Goal: Task Accomplishment & Management: Complete application form

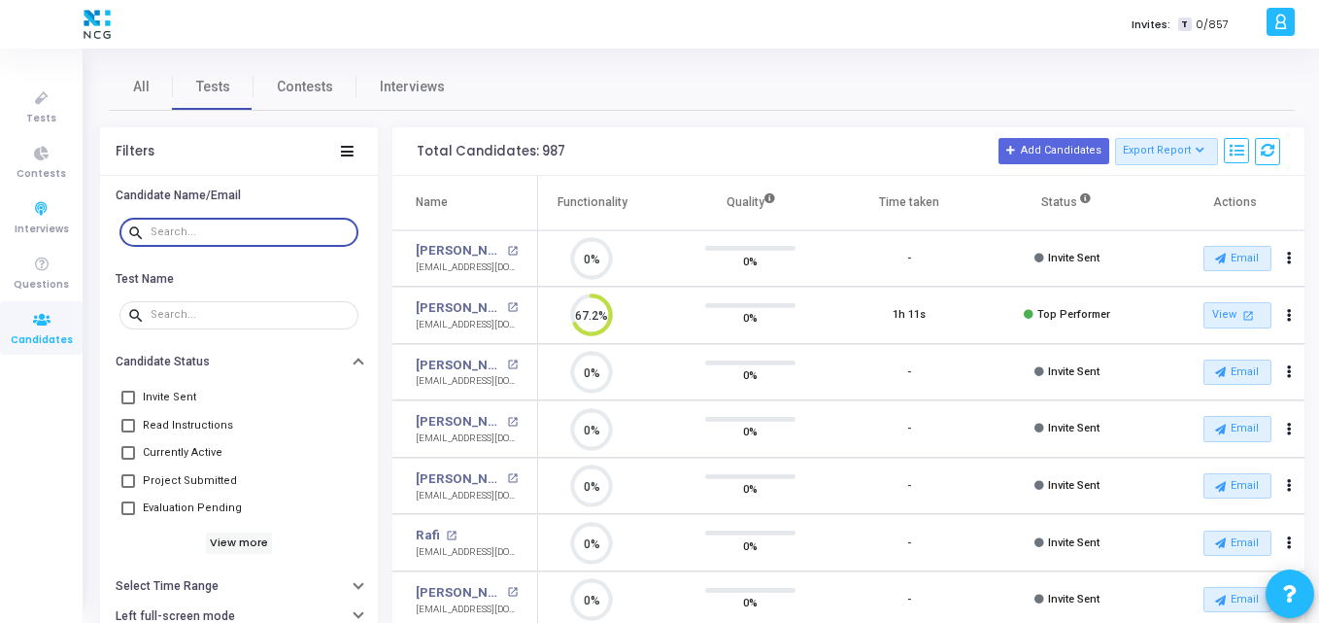
click at [177, 231] on input "text" at bounding box center [251, 232] width 200 height 12
paste input "revathikrishnanjava@gmail.com"
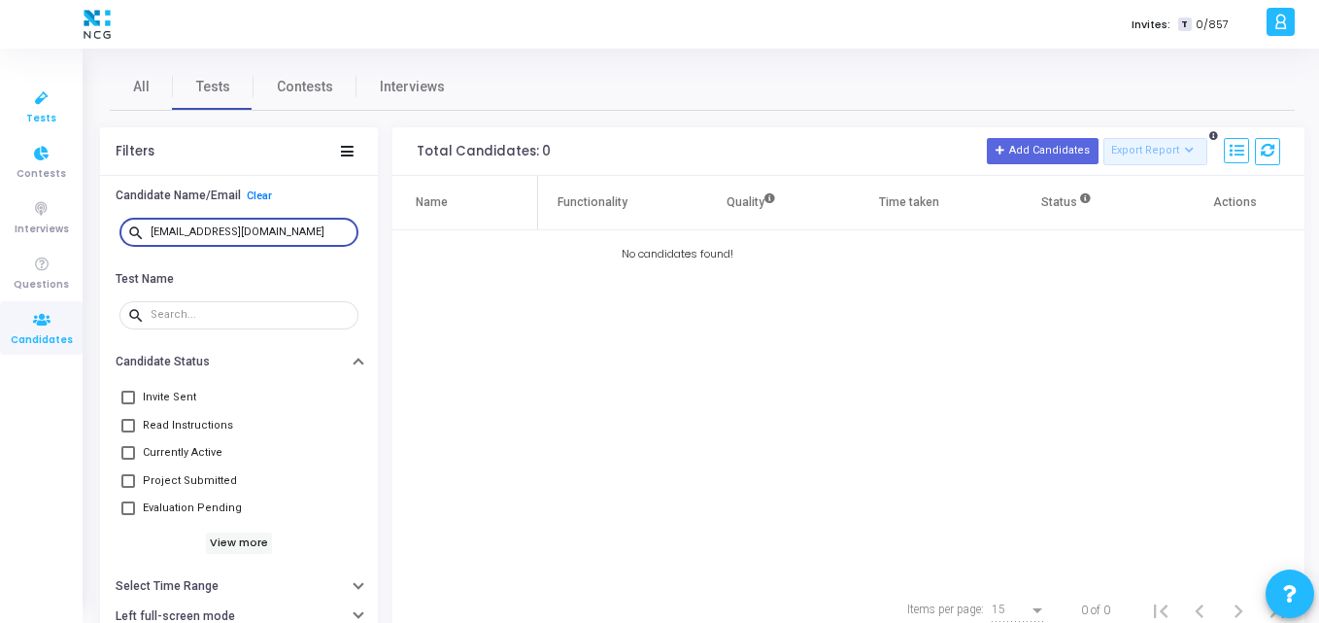
type input "revathikrishnanjava@gmail.com"
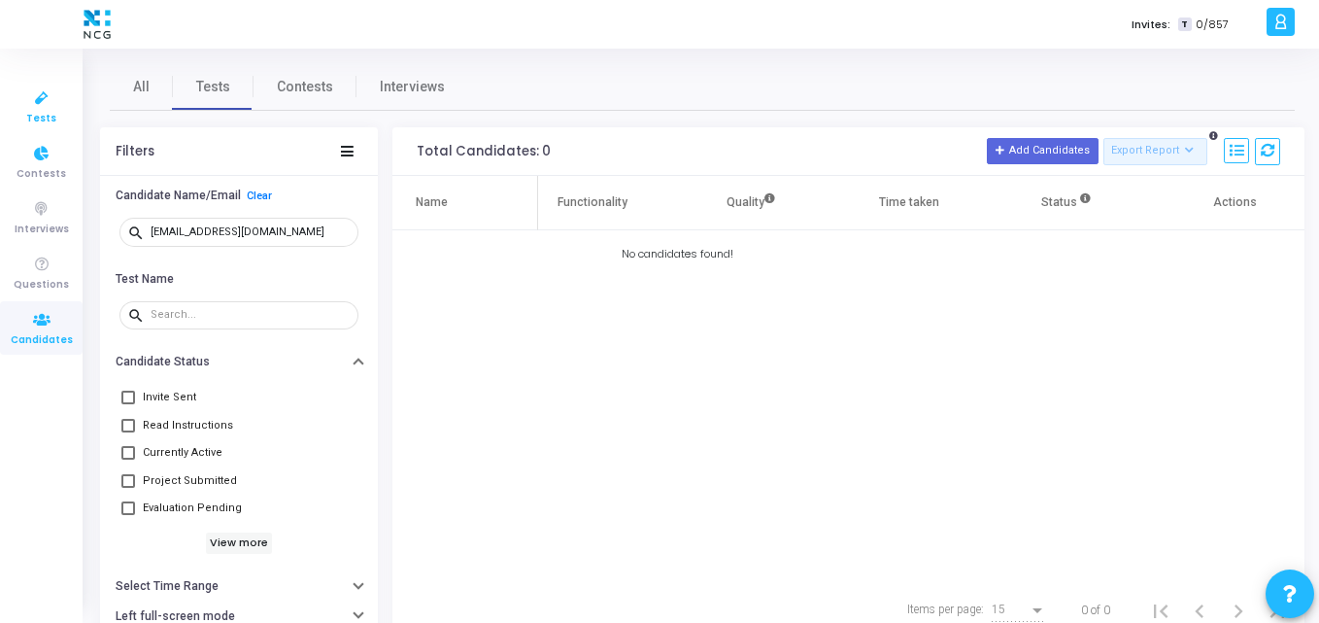
click at [29, 95] on icon at bounding box center [41, 98] width 41 height 24
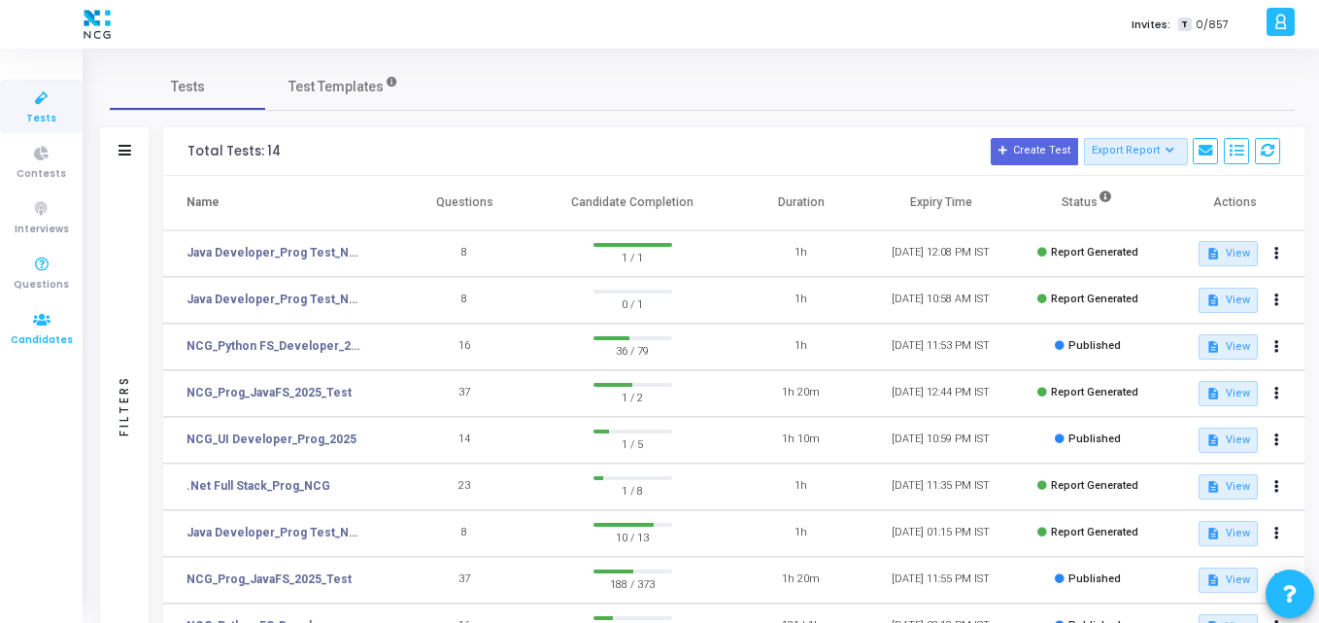
click at [46, 313] on icon at bounding box center [41, 320] width 41 height 24
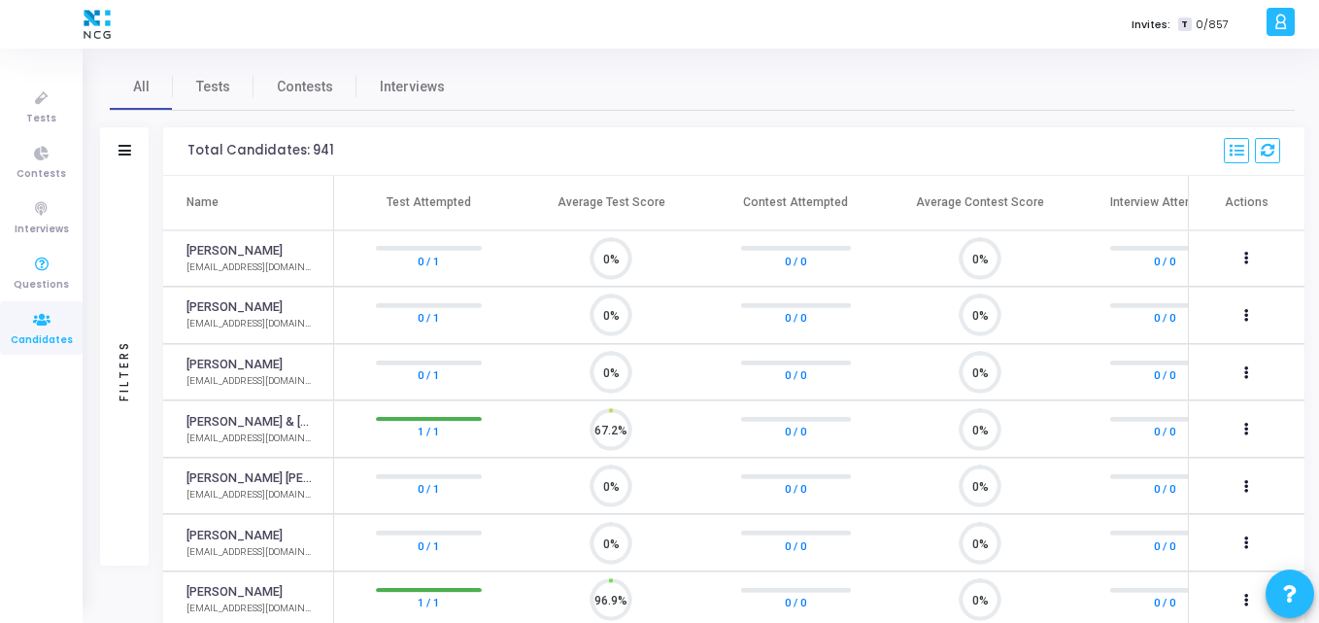
scroll to position [41, 50]
click at [204, 98] on link "Tests" at bounding box center [213, 86] width 81 height 47
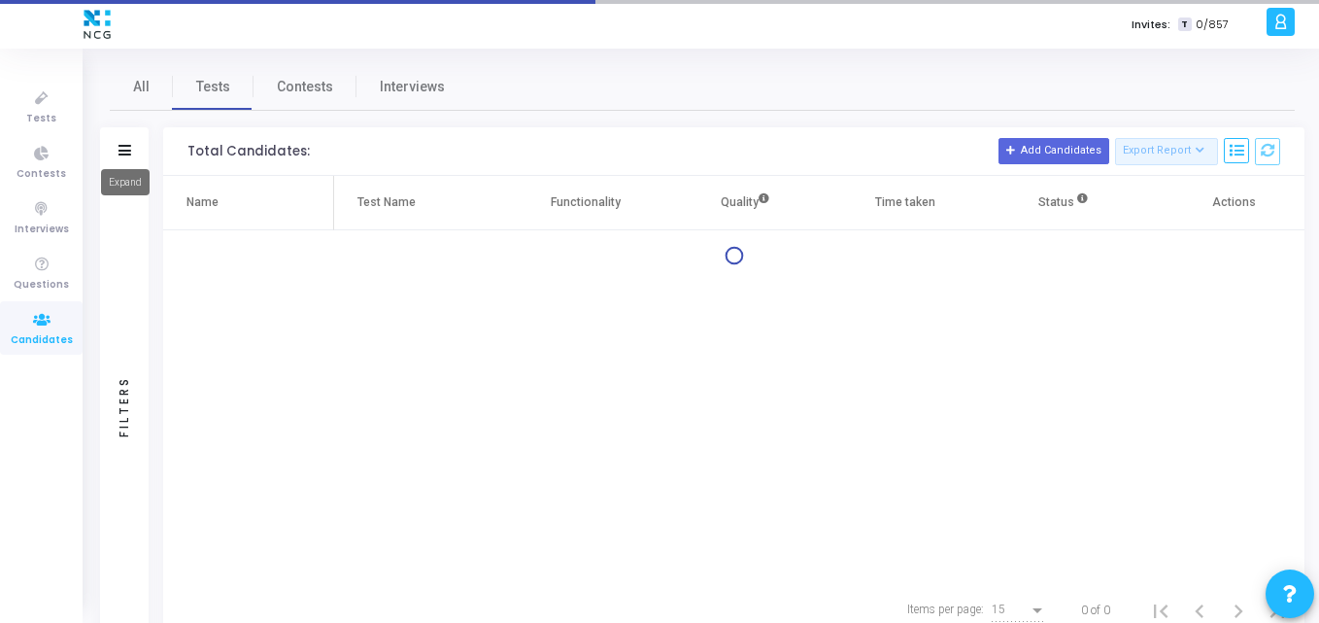
click at [125, 154] on icon at bounding box center [125, 150] width 13 height 11
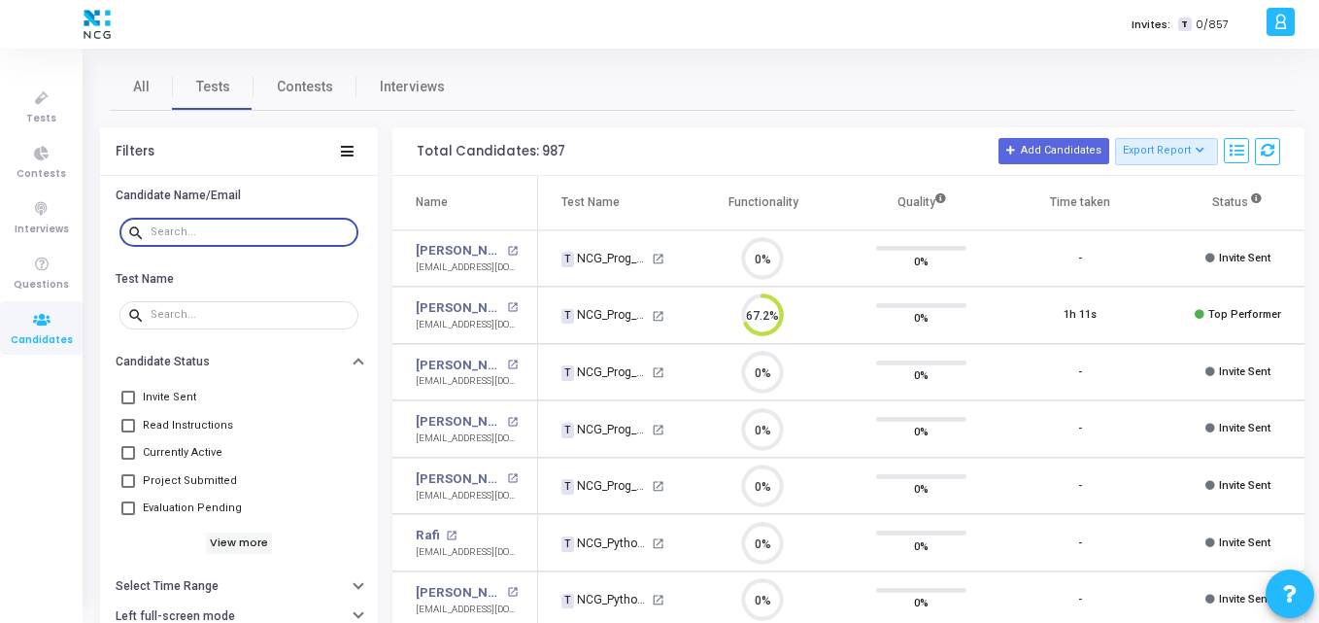
click at [227, 226] on input "text" at bounding box center [251, 232] width 200 height 12
paste input "nvhp2021@gmail.com"
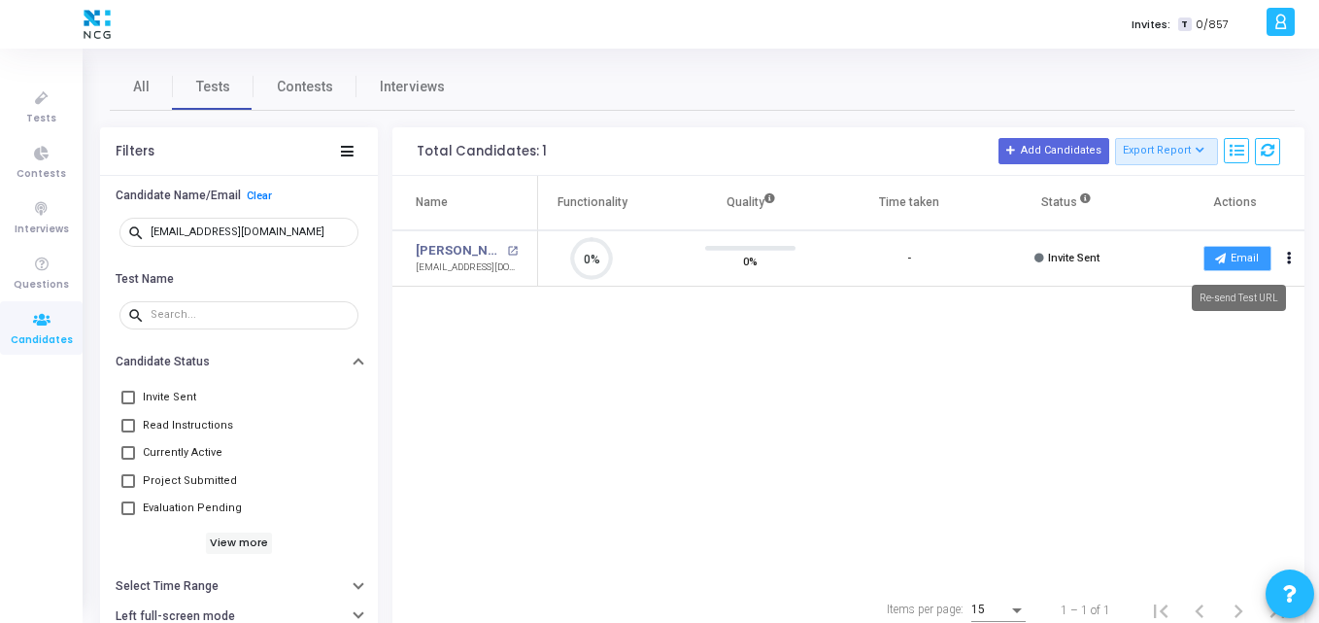
click at [1217, 255] on icon at bounding box center [1221, 258] width 11 height 11
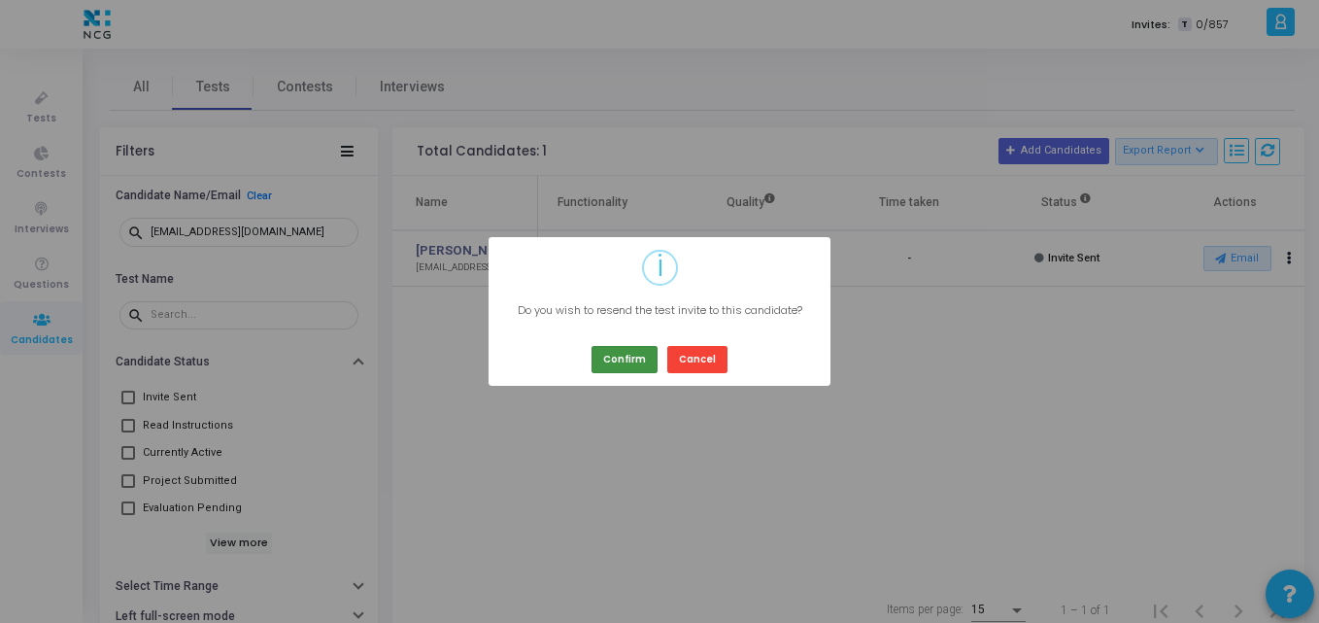
click at [612, 357] on button "Confirm" at bounding box center [625, 359] width 66 height 26
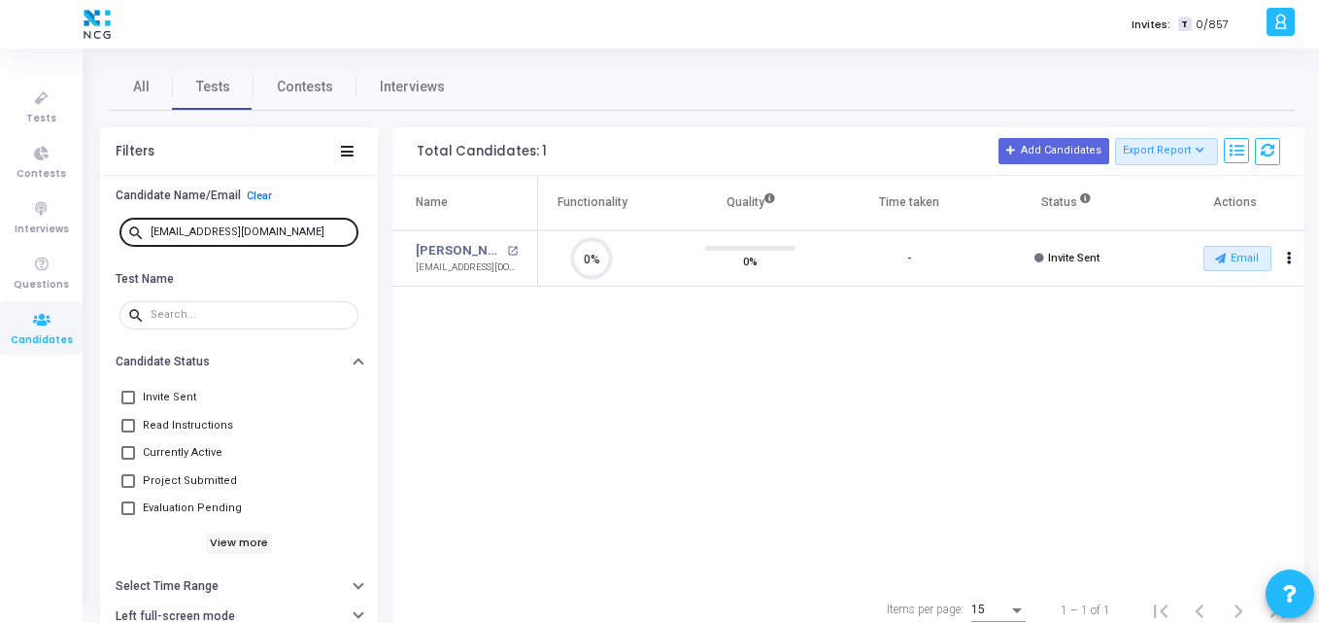
click at [282, 238] on div "nvhp2021@gmail.com" at bounding box center [251, 231] width 200 height 31
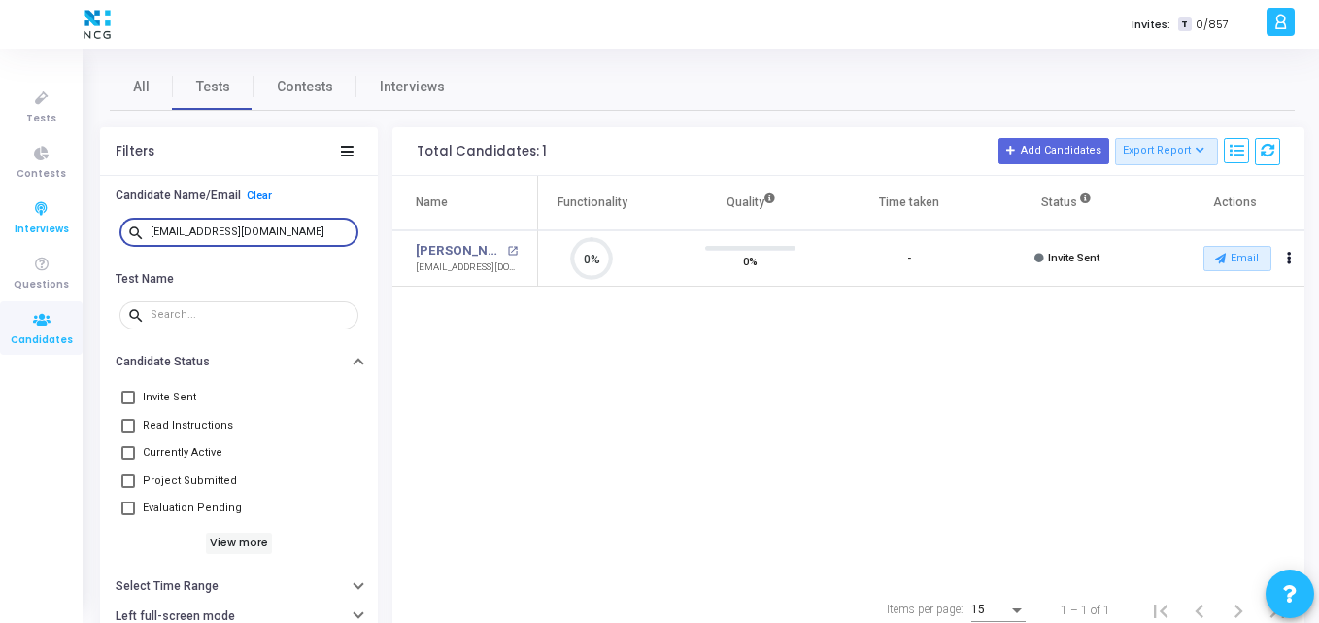
drag, startPoint x: 278, startPoint y: 227, endPoint x: 0, endPoint y: 218, distance: 278.1
click at [0, 218] on div "Tests Contests Interviews Questions Candidates Invites: T 0/857 K Kajal Setting…" at bounding box center [659, 311] width 1319 height 623
paste input "avyapm53"
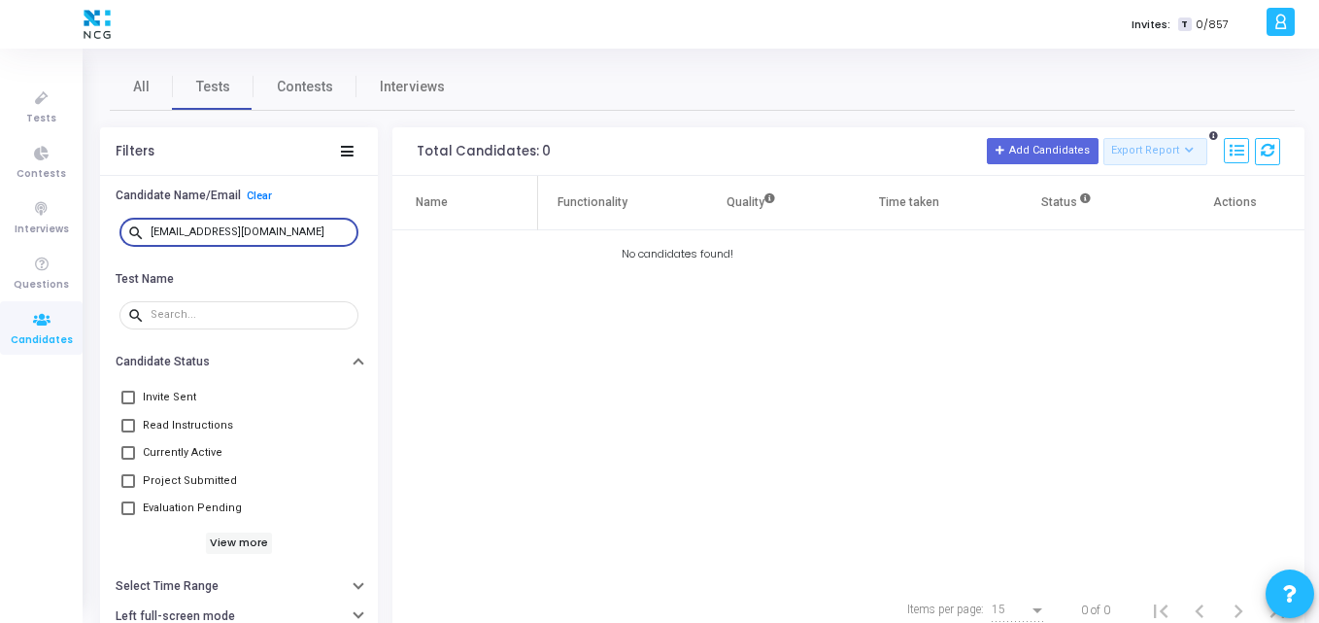
type input "navyapm53@gmail.com"
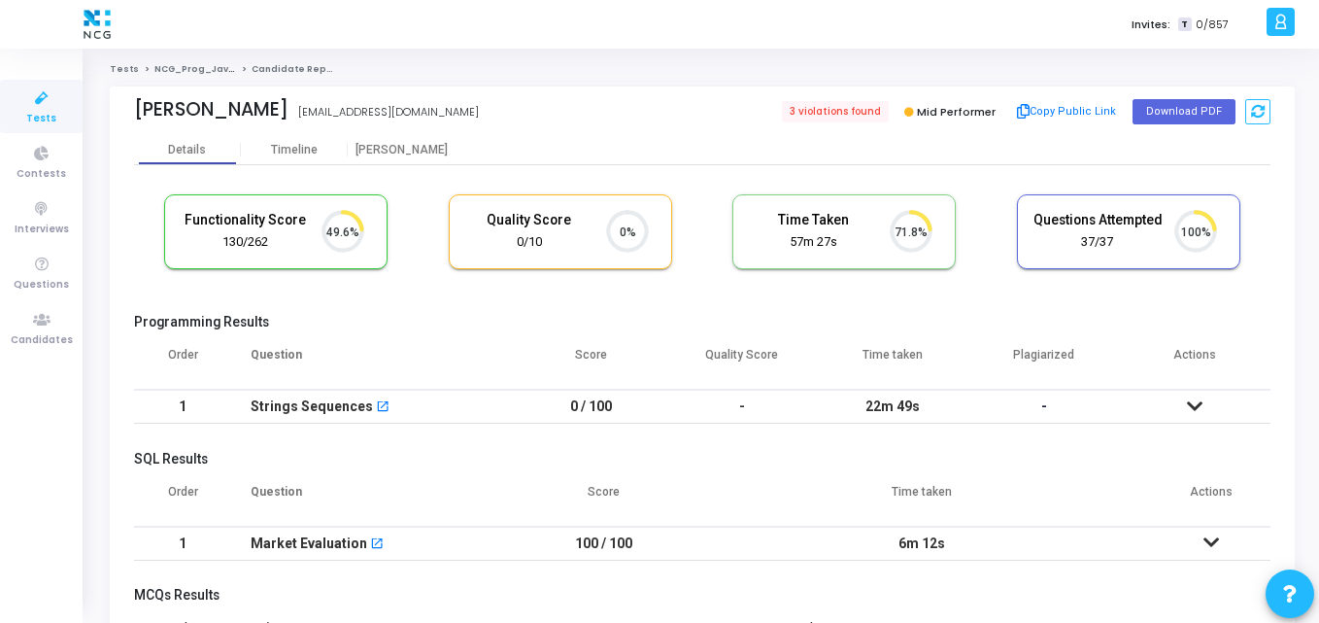
scroll to position [9, 9]
click at [347, 344] on th "Question" at bounding box center [373, 362] width 285 height 54
click at [413, 301] on cj-candidate-results "Functionality Score 130/262 49.6% Quality Score 0/10 0% Time Taken calculated o…" at bounding box center [702, 548] width 1137 height 727
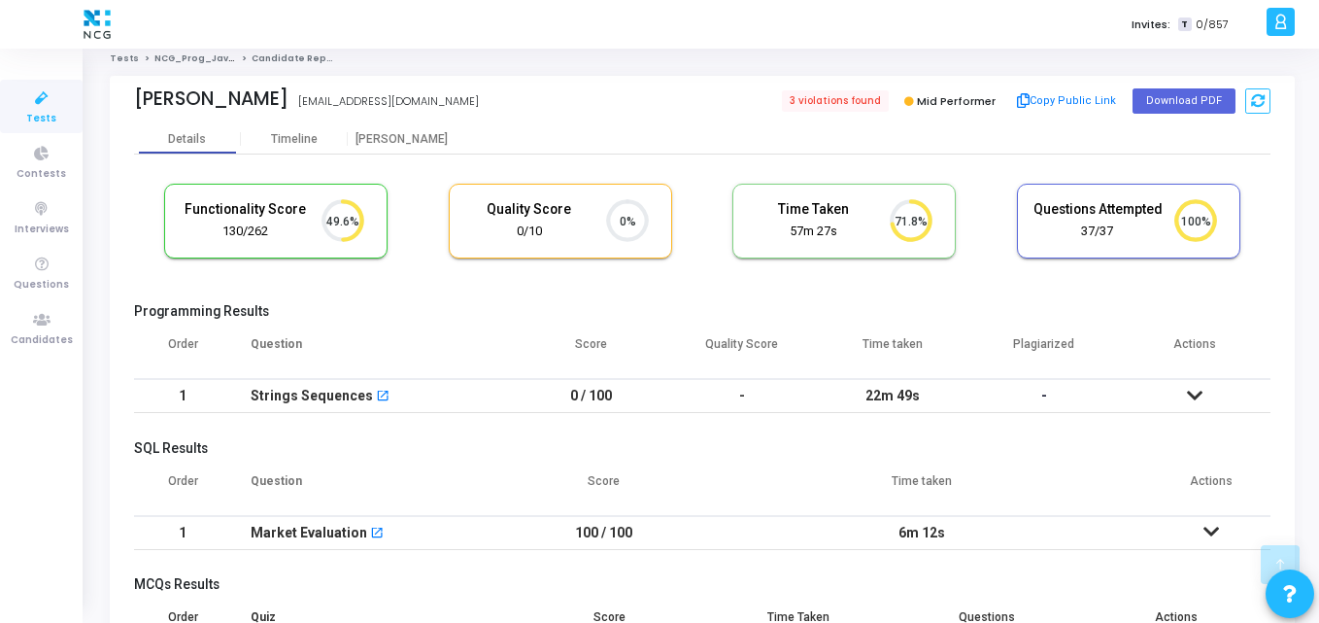
scroll to position [0, 0]
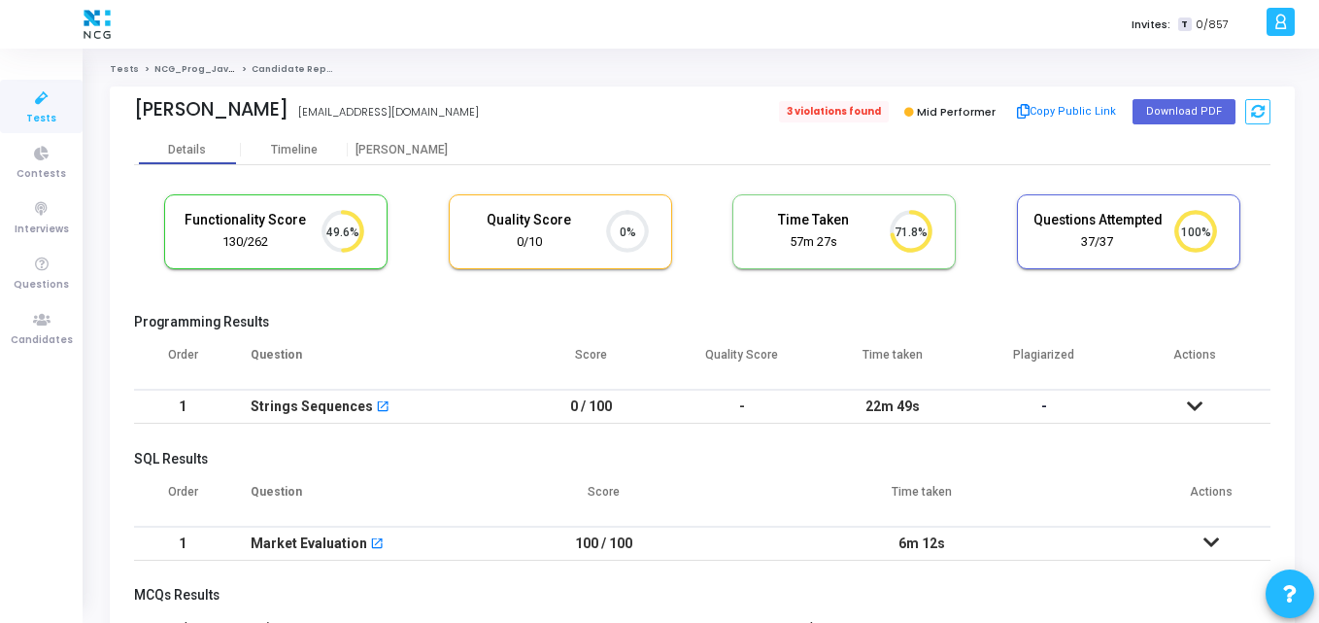
click at [849, 113] on span "3 violations found" at bounding box center [834, 111] width 110 height 21
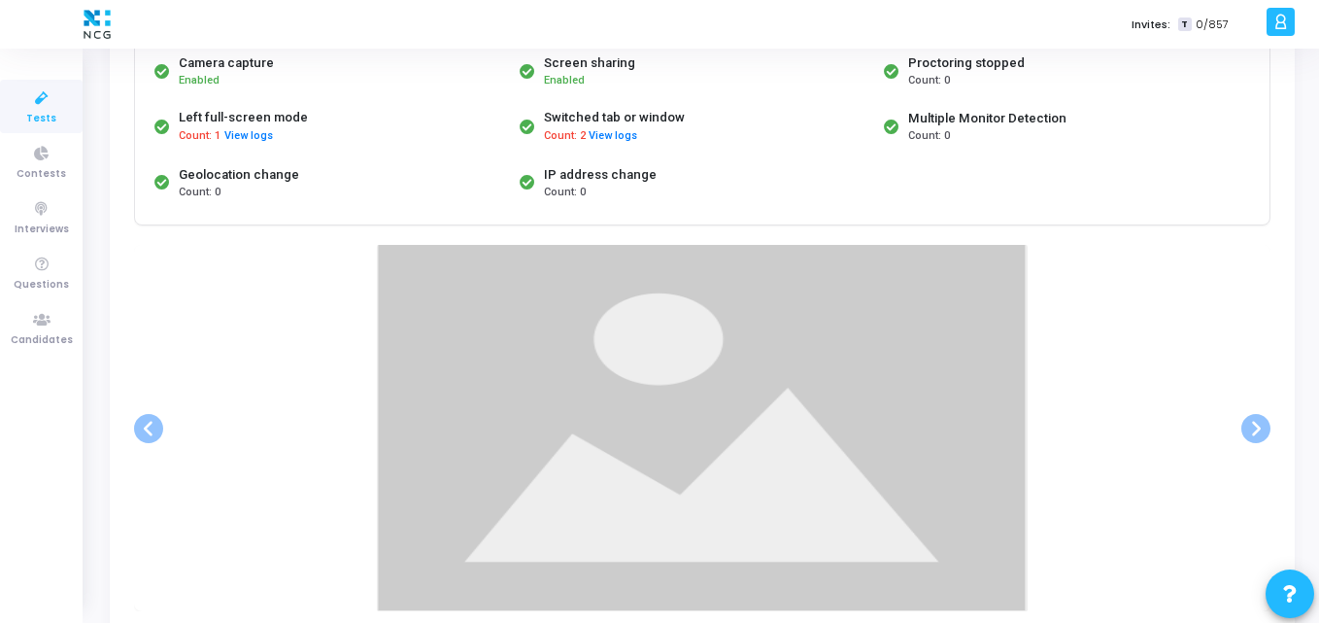
scroll to position [203, 0]
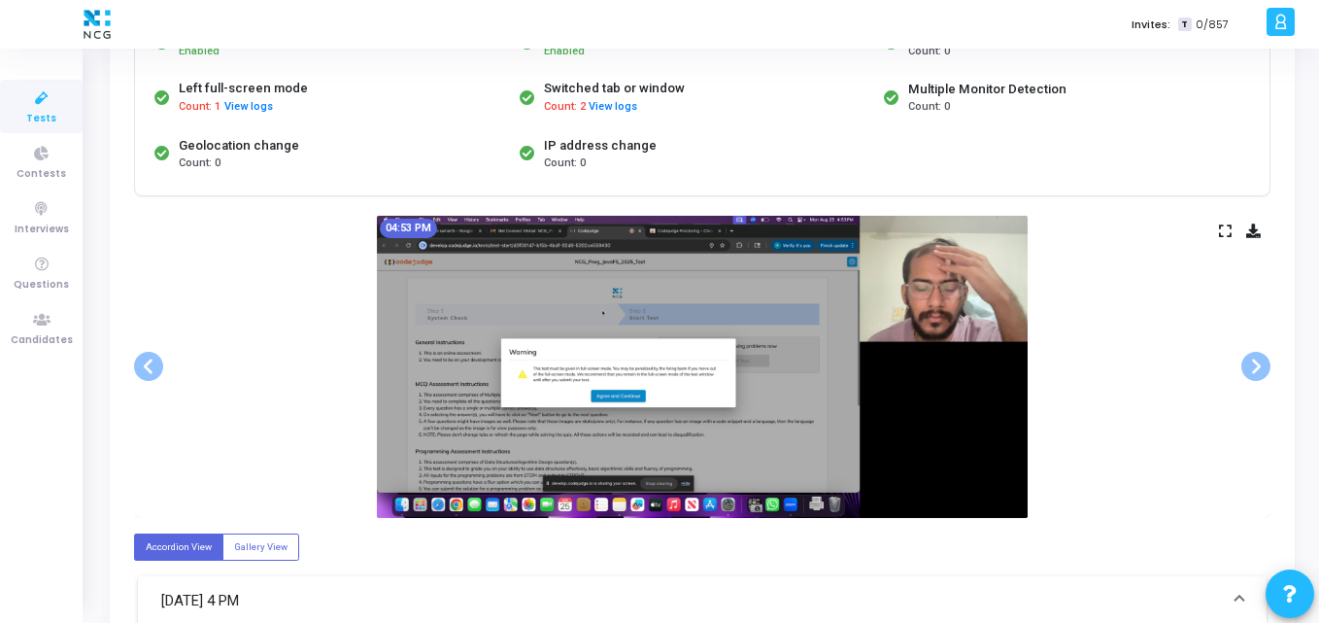
scroll to position [233, 0]
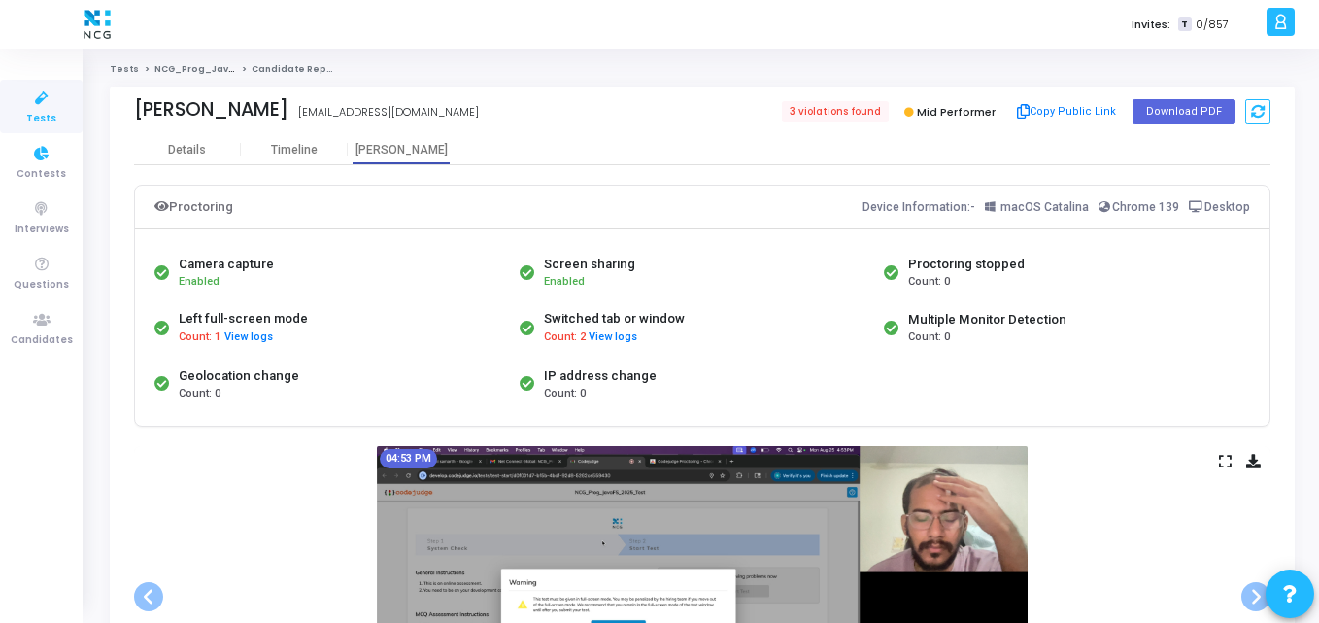
click at [42, 126] on span "Tests" at bounding box center [41, 119] width 30 height 17
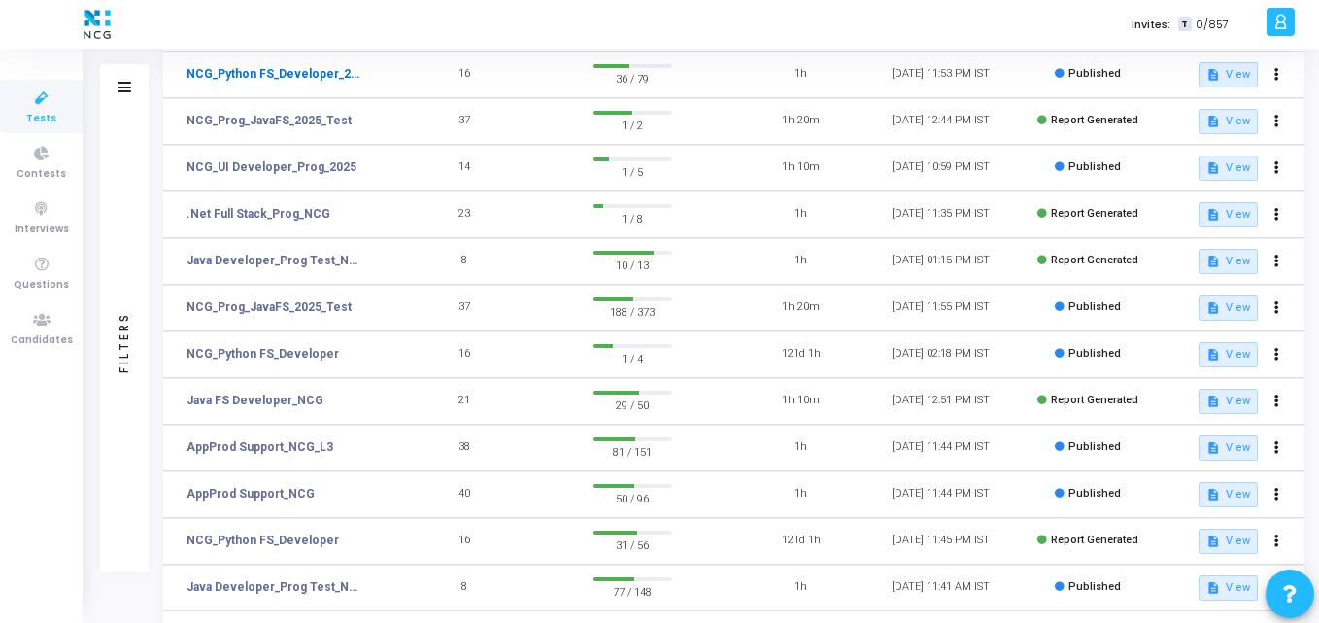
scroll to position [275, 0]
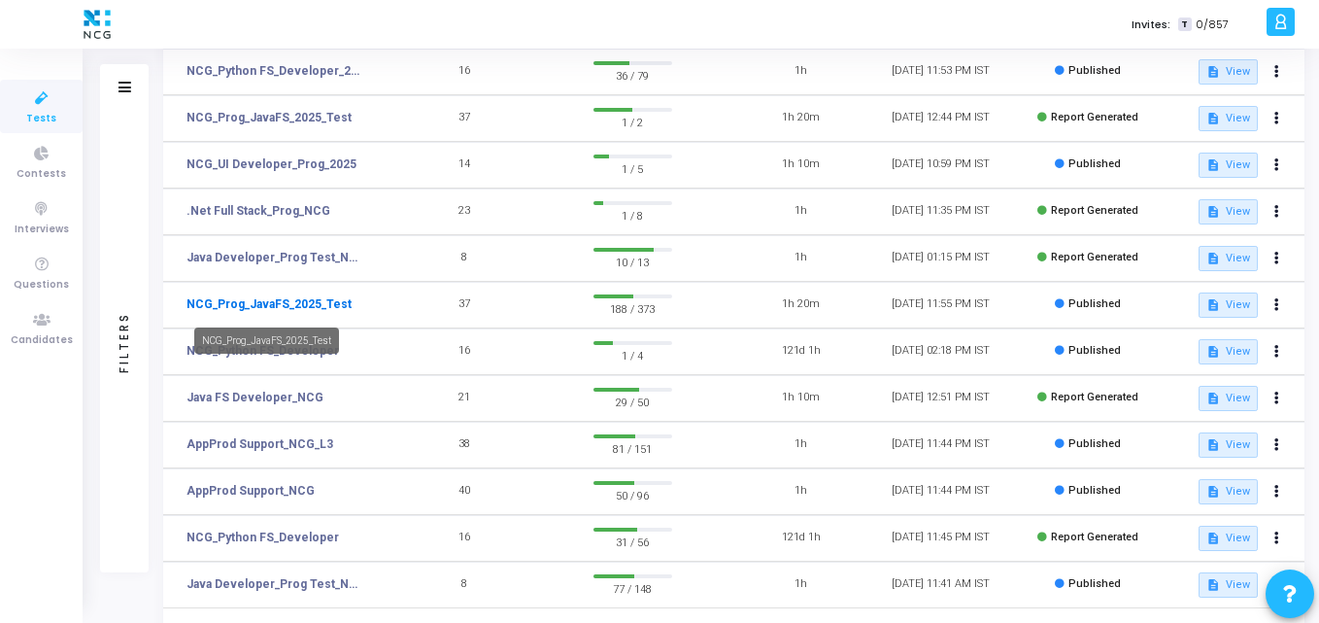
click at [279, 296] on link "NCG_Prog_JavaFS_2025_Test" at bounding box center [269, 303] width 165 height 17
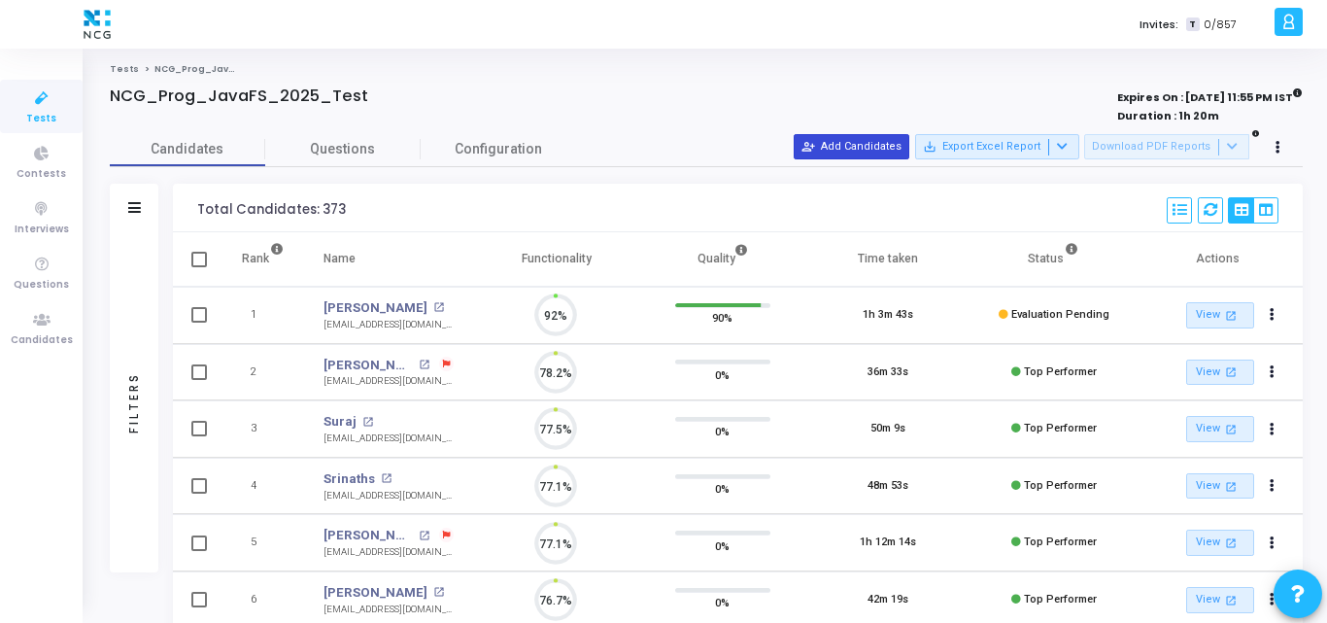
click at [887, 149] on button "person_add_alt Add Candidates" at bounding box center [852, 146] width 116 height 25
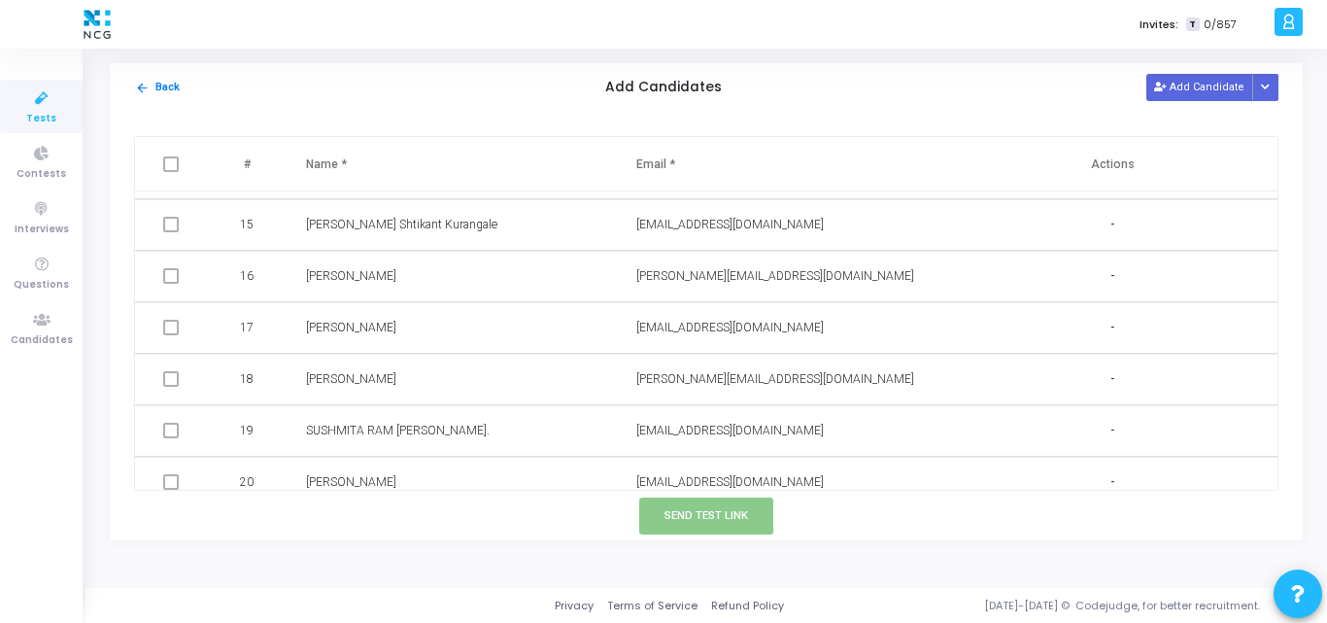
scroll to position [800, 0]
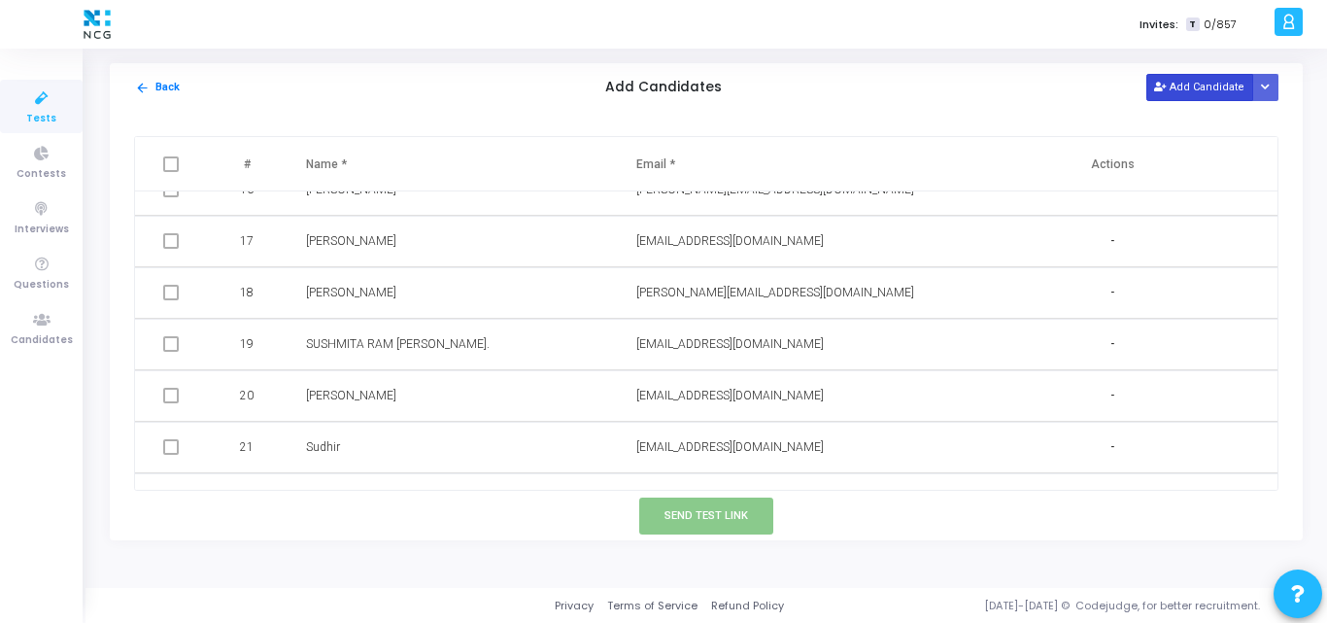
click at [1182, 76] on button "Add Candidate" at bounding box center [1200, 87] width 107 height 26
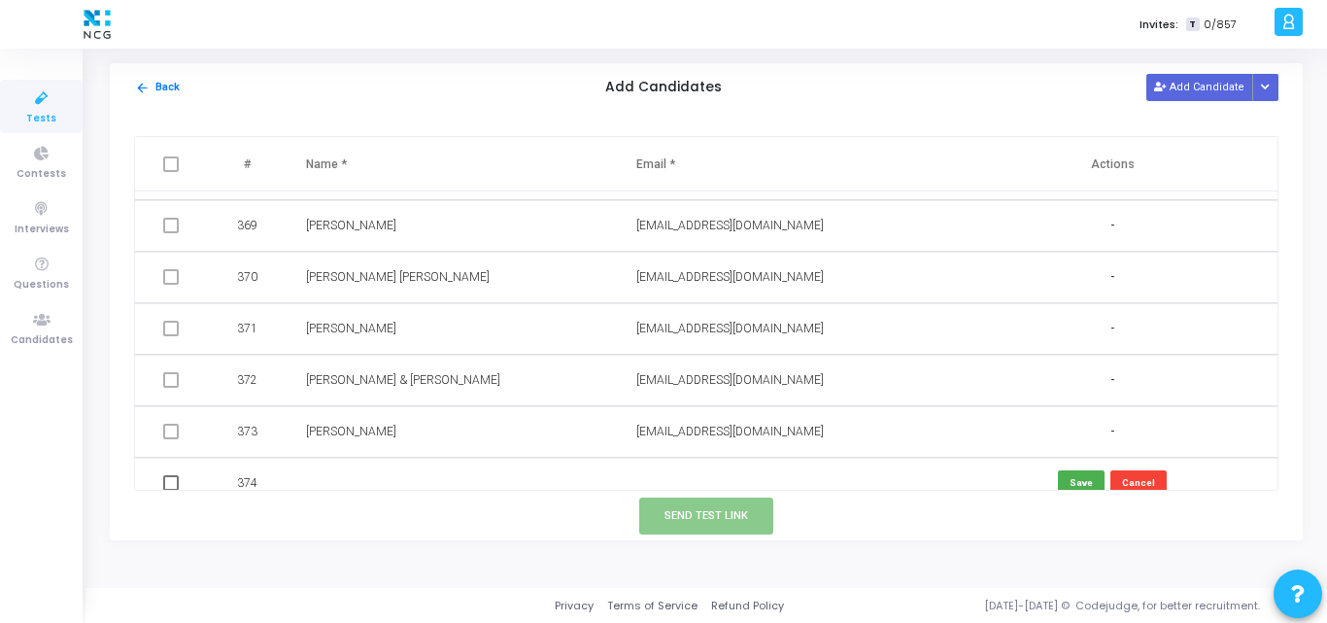
scroll to position [18962, 0]
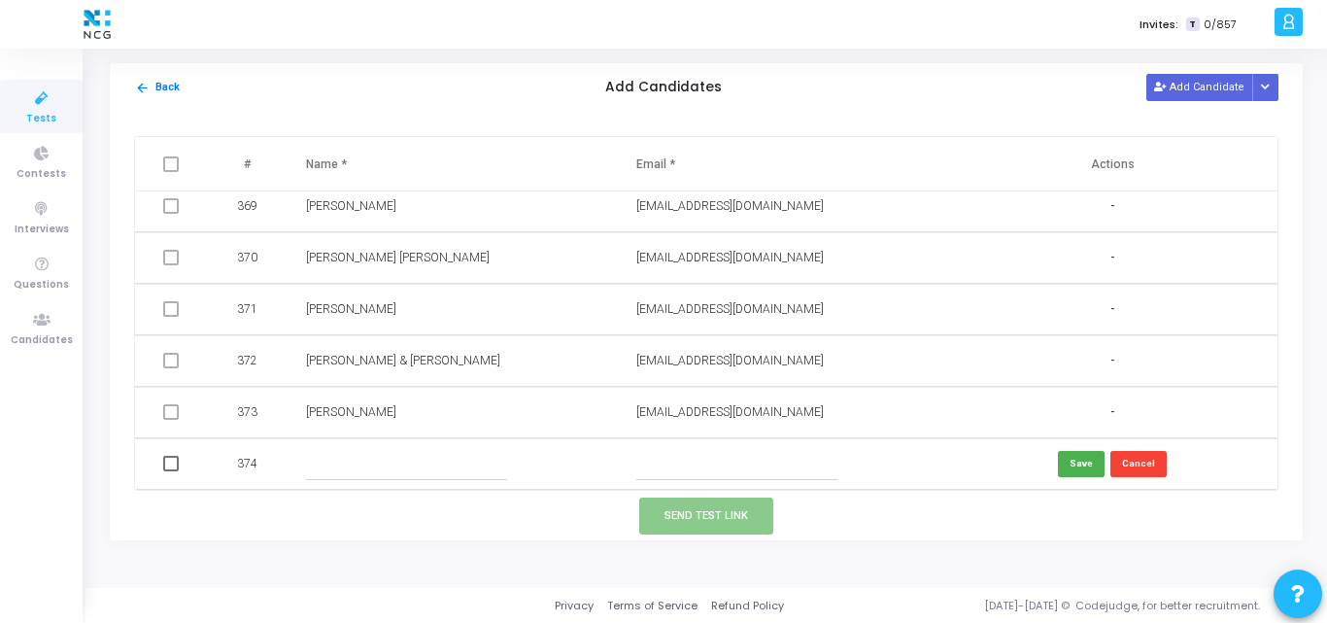
click at [347, 474] on input "text" at bounding box center [406, 464] width 201 height 32
paste input "revathikrishnanjavagmailcom"
type input "revathikrishnanjavagmailcom"
click at [664, 464] on input "text" at bounding box center [736, 464] width 201 height 32
paste input "revathikrishnanjava@gmail.com"
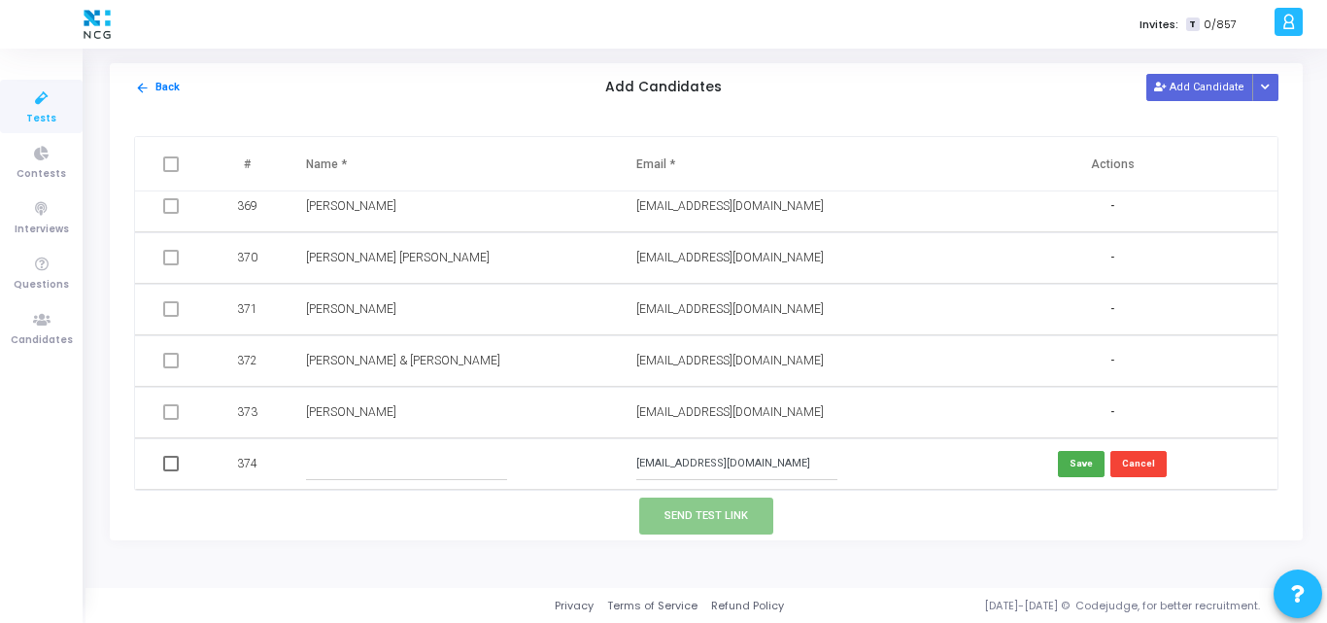
type input "revathikrishnanjava@gmail.com"
click at [403, 470] on input "text" at bounding box center [406, 464] width 201 height 32
paste input "Revathi Krishnan"
type input "Revathi Krishnan"
click at [1074, 459] on button "Save" at bounding box center [1081, 464] width 47 height 26
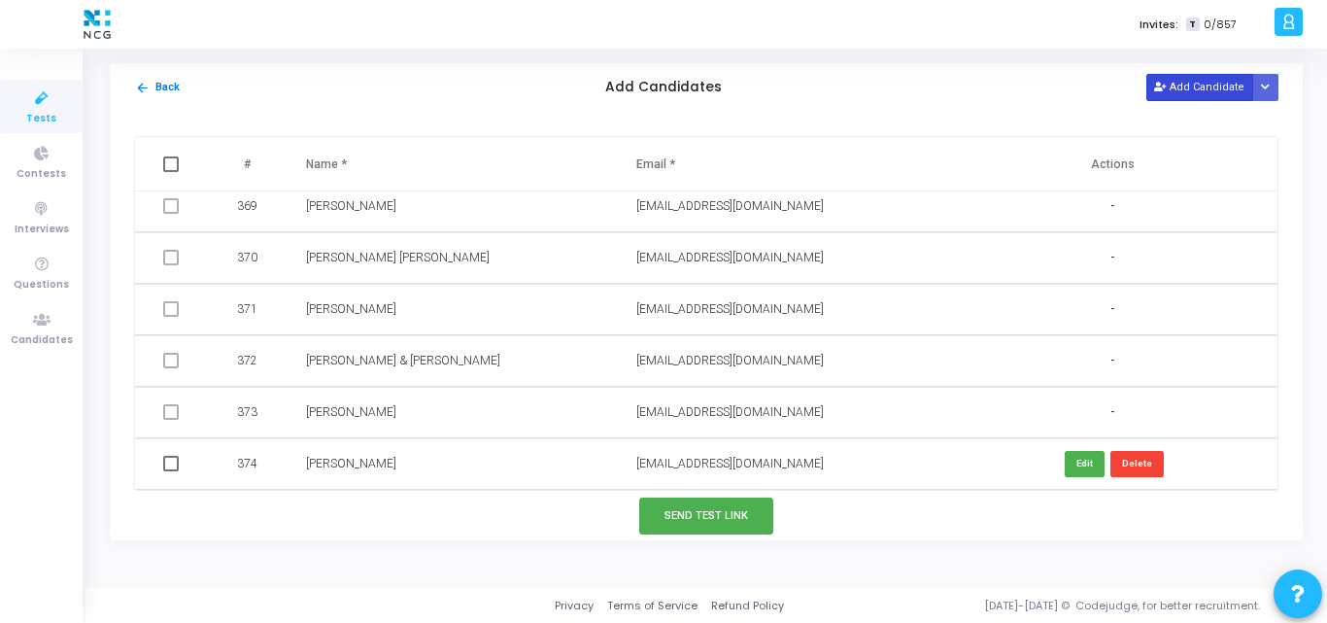
click at [1191, 91] on button "Add Candidate" at bounding box center [1200, 87] width 107 height 26
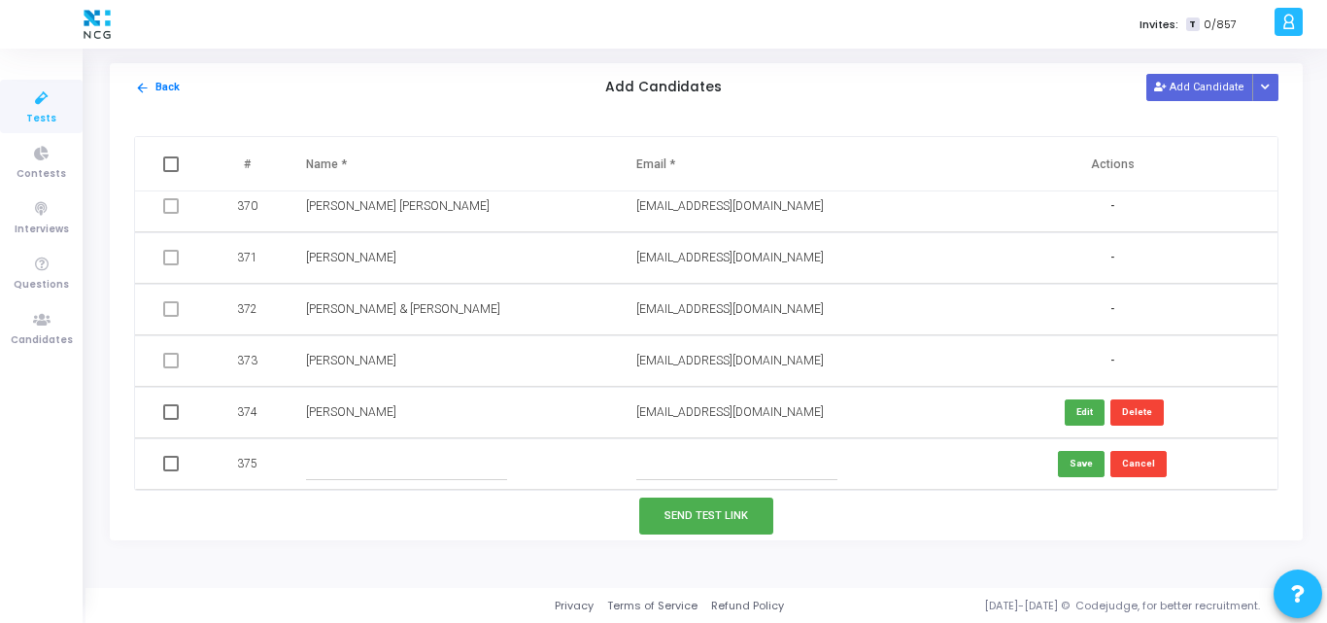
click at [691, 463] on input "text" at bounding box center [736, 464] width 201 height 32
paste input "navyapm53@gmail.com"
type input "navyapm53@gmail.com"
click at [369, 452] on input "text" at bounding box center [406, 464] width 201 height 32
paste input "Navya PM"
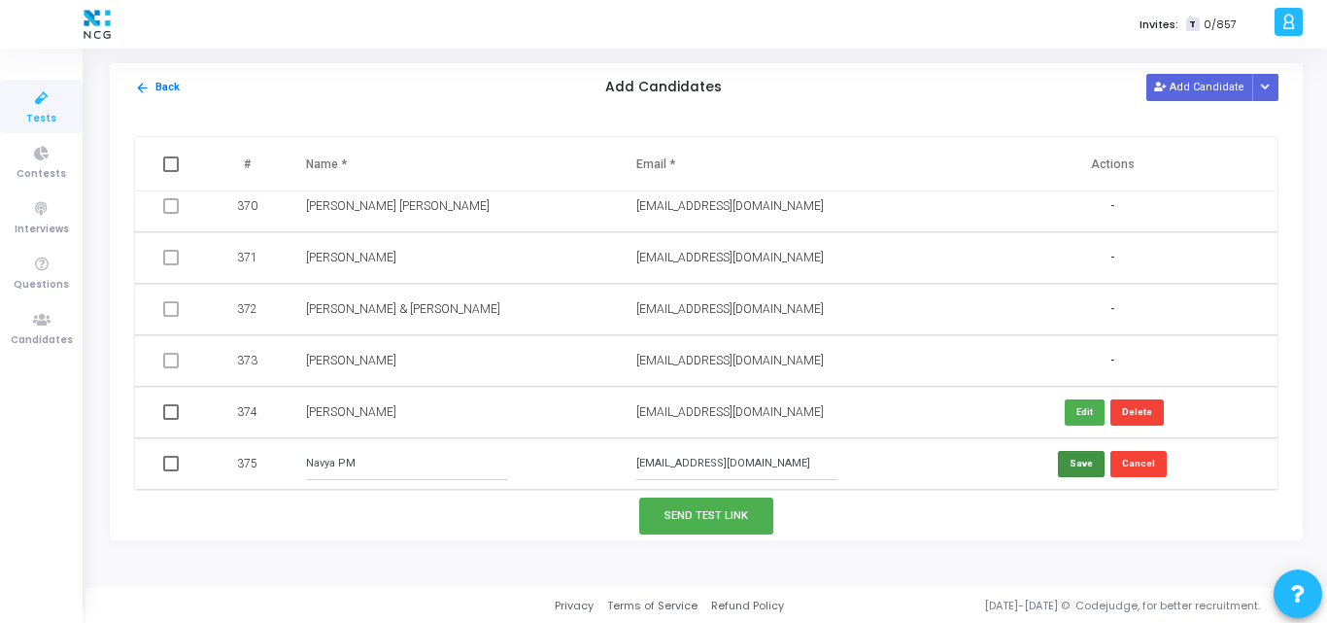
type input "Navya PM"
click at [1064, 462] on button "Save" at bounding box center [1081, 464] width 47 height 26
click at [175, 415] on span at bounding box center [171, 412] width 16 height 16
click at [171, 420] on input "checkbox" at bounding box center [170, 420] width 1 height 1
checkbox input "true"
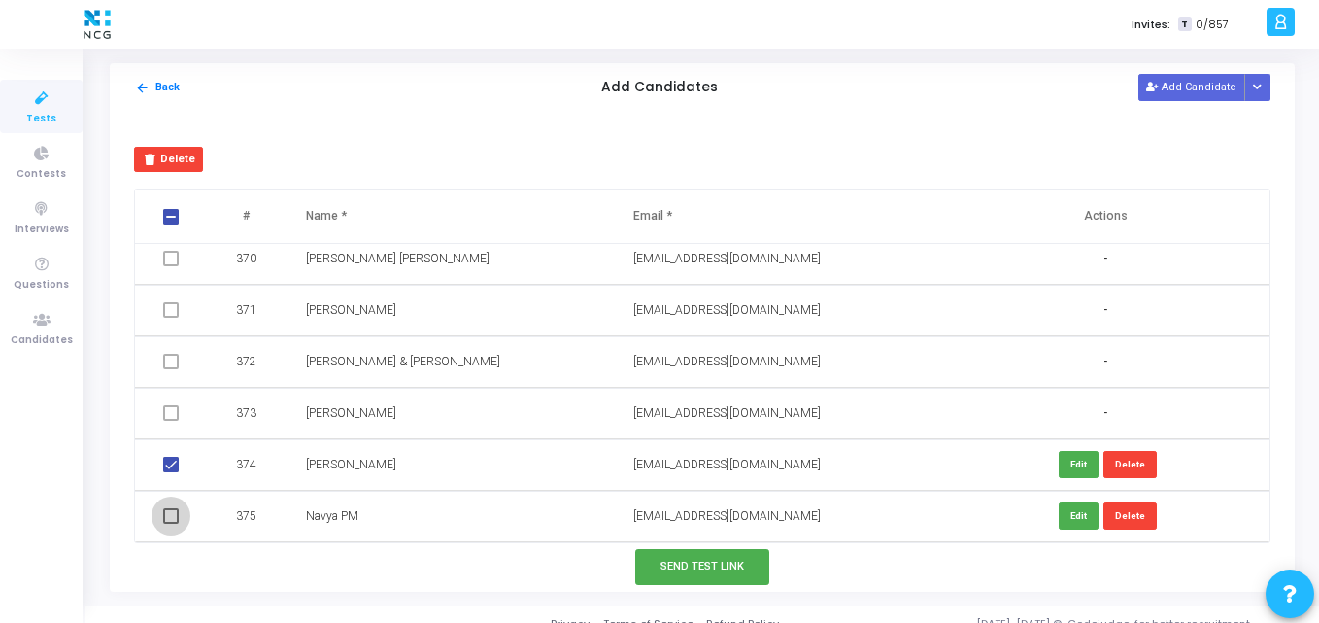
click at [171, 509] on span at bounding box center [171, 516] width 16 height 16
click at [171, 524] on input "checkbox" at bounding box center [170, 524] width 1 height 1
checkbox input "true"
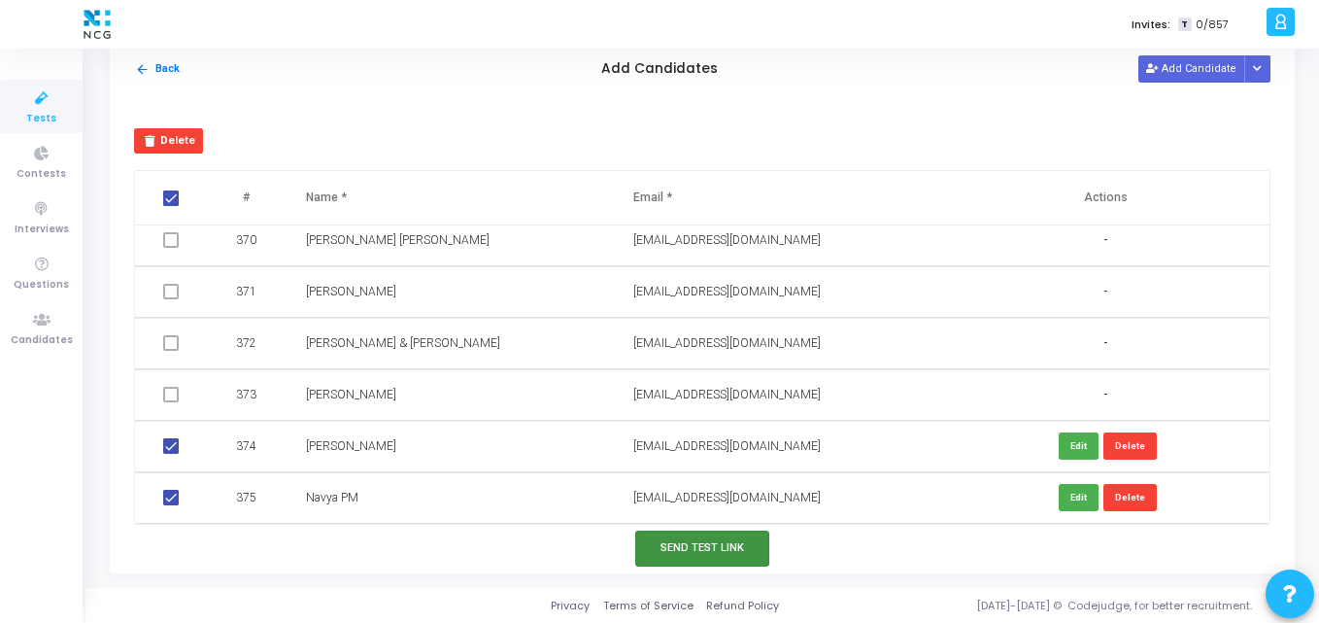
click at [679, 551] on button "Send Test Link" at bounding box center [702, 549] width 134 height 36
